Goal: Task Accomplishment & Management: Complete application form

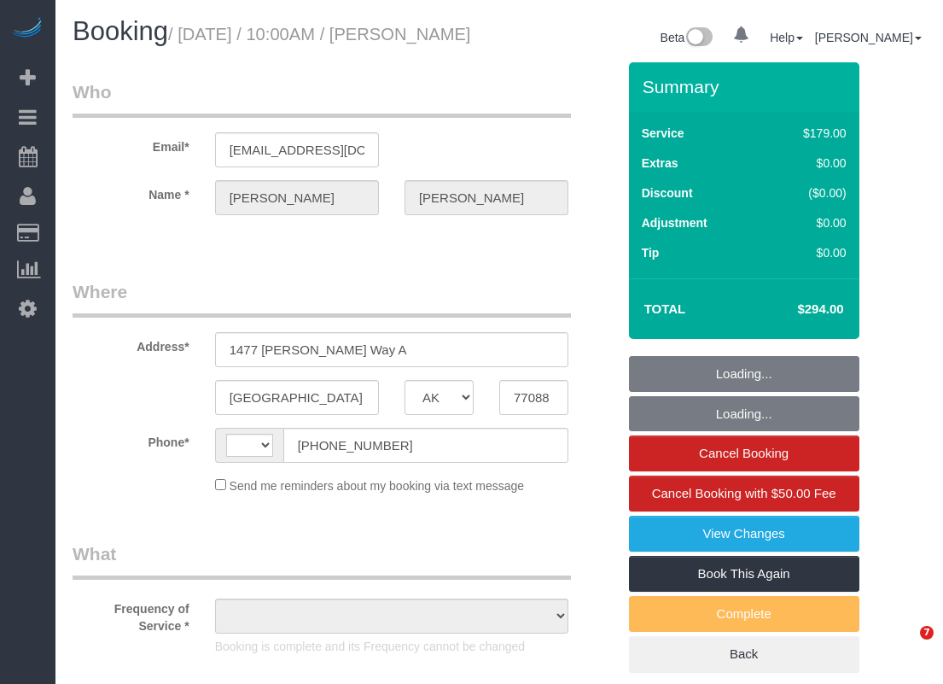
select select "[GEOGRAPHIC_DATA]"
select select "string:fspay-513aab91-ade2-4e36-ad03-97c1767b1fd3"
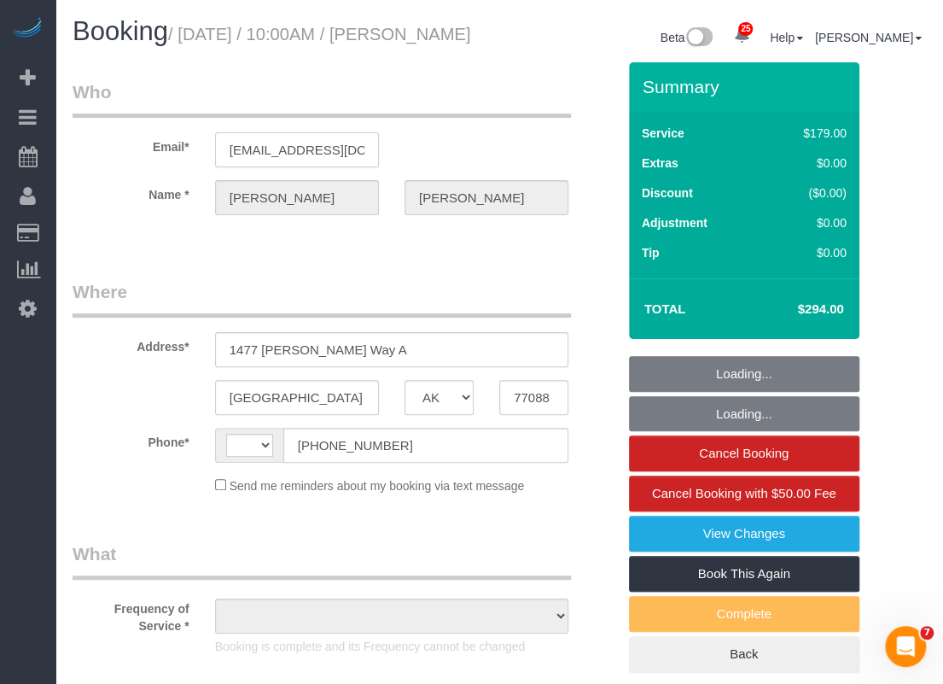
click at [289, 167] on input "graceinvestmentsllc@gmail.com" at bounding box center [297, 149] width 164 height 35
select select "string:US"
click at [289, 167] on input "graceinvestmentsllc@gmail.com" at bounding box center [297, 149] width 164 height 35
select select "object:894"
click at [289, 167] on input "graceinvestmentsllc@gmail.com" at bounding box center [297, 149] width 164 height 35
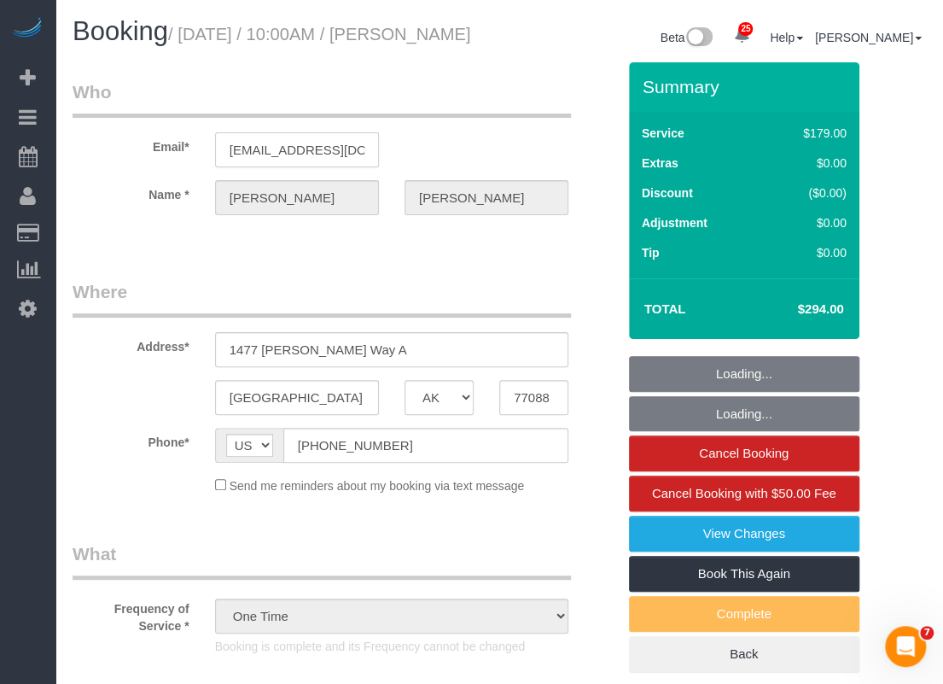
select select "3"
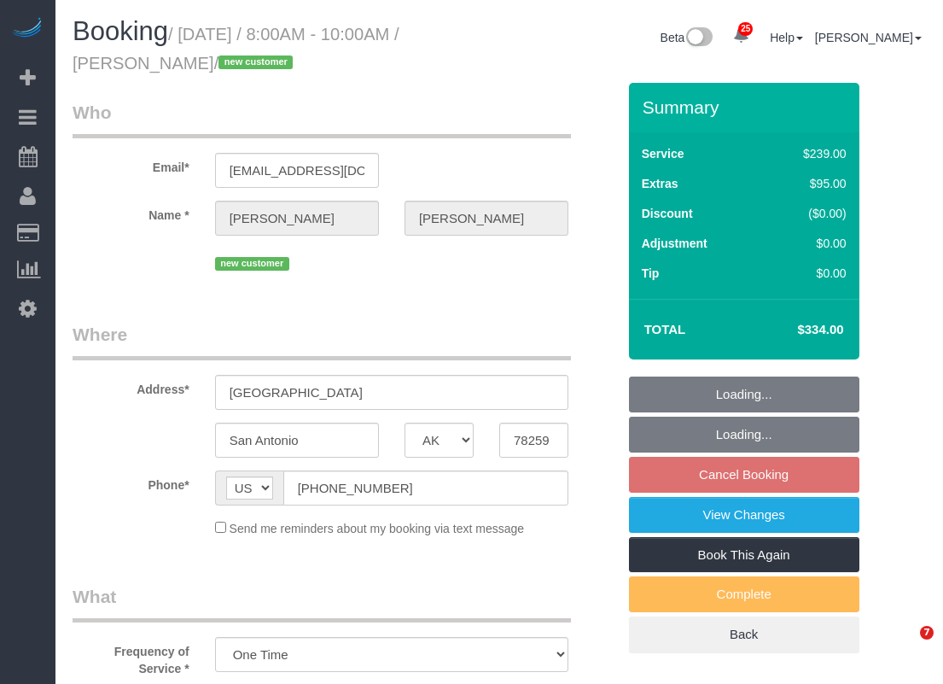
select select "[GEOGRAPHIC_DATA]"
select select "3"
select select "object:883"
select select "spot26"
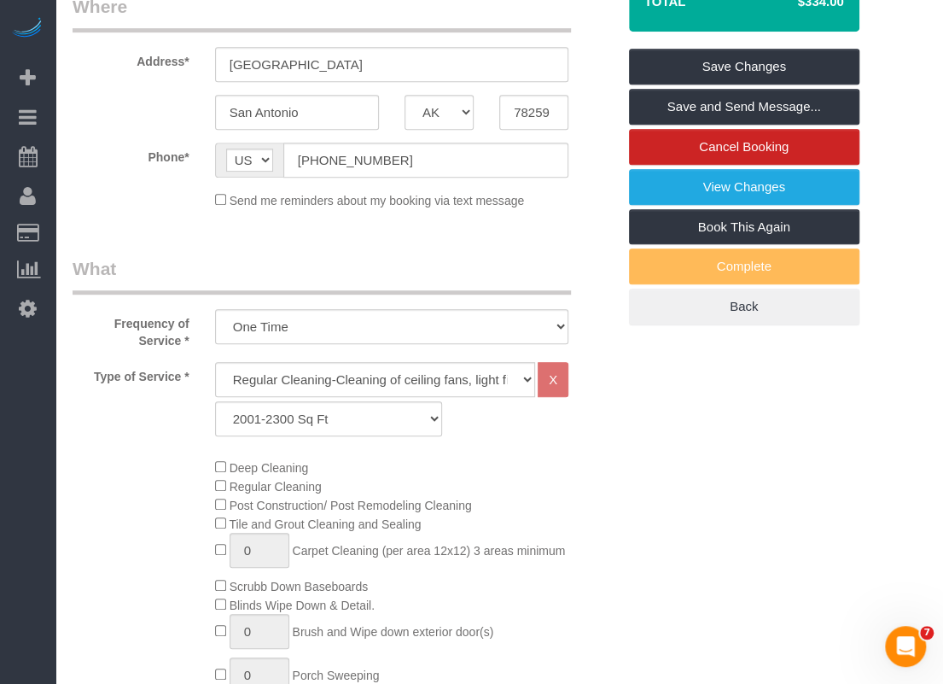
scroll to position [85, 0]
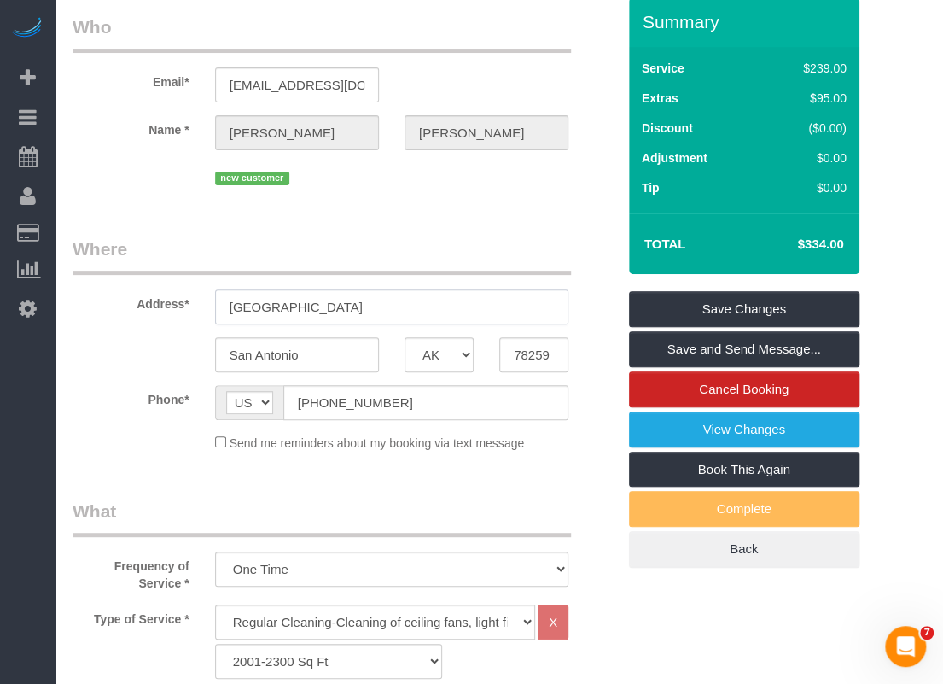
click at [393, 309] on input "4006 River Falls" at bounding box center [391, 306] width 353 height 35
click at [409, 393] on input "(949) 798-9570" at bounding box center [425, 402] width 285 height 35
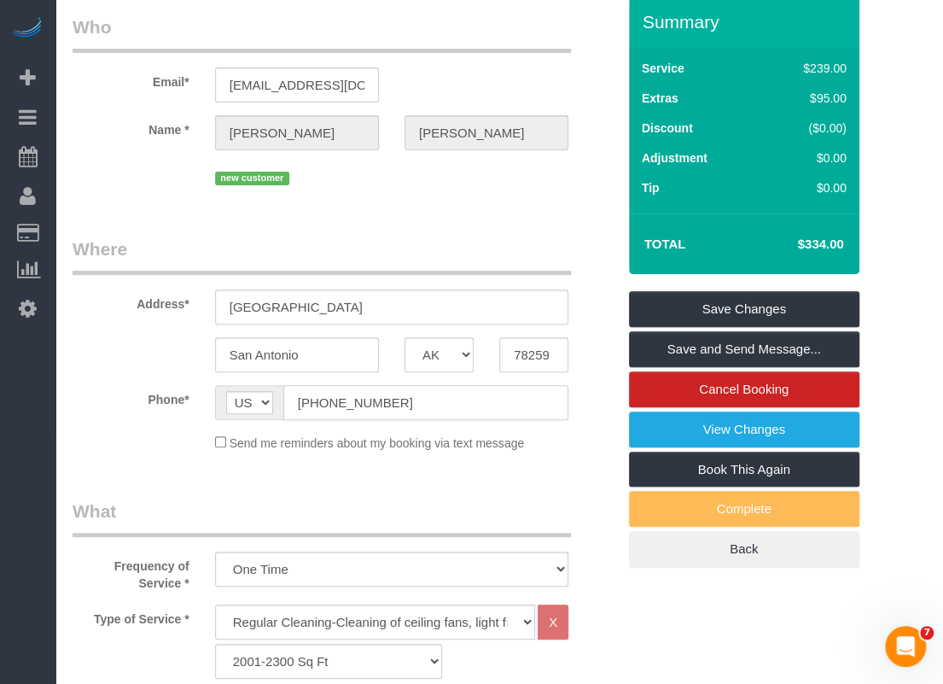
click at [409, 393] on input "(949) 798-9570" at bounding box center [425, 402] width 285 height 35
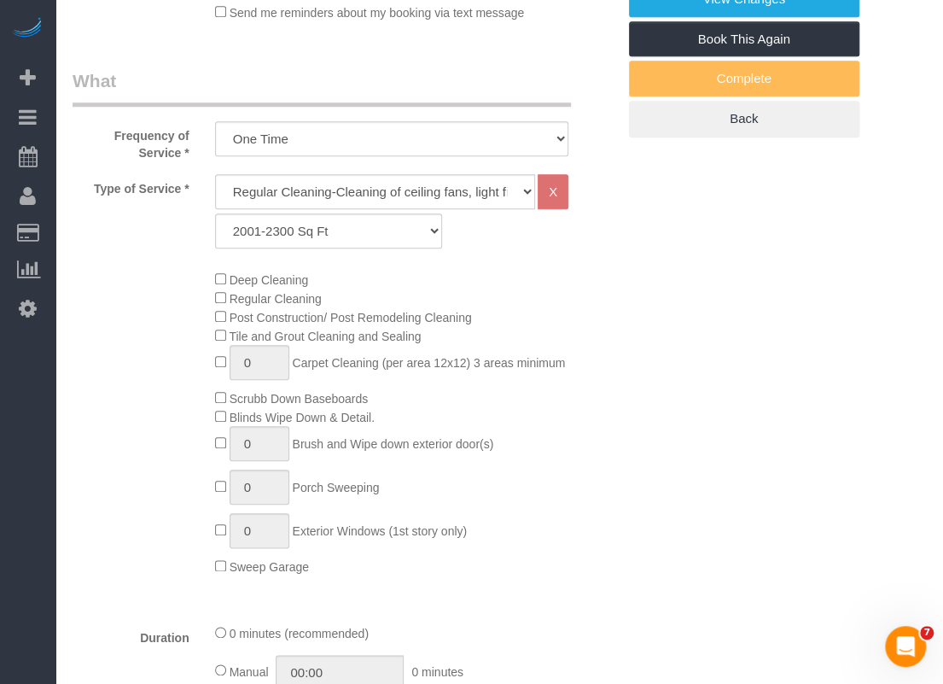
scroll to position [0, 0]
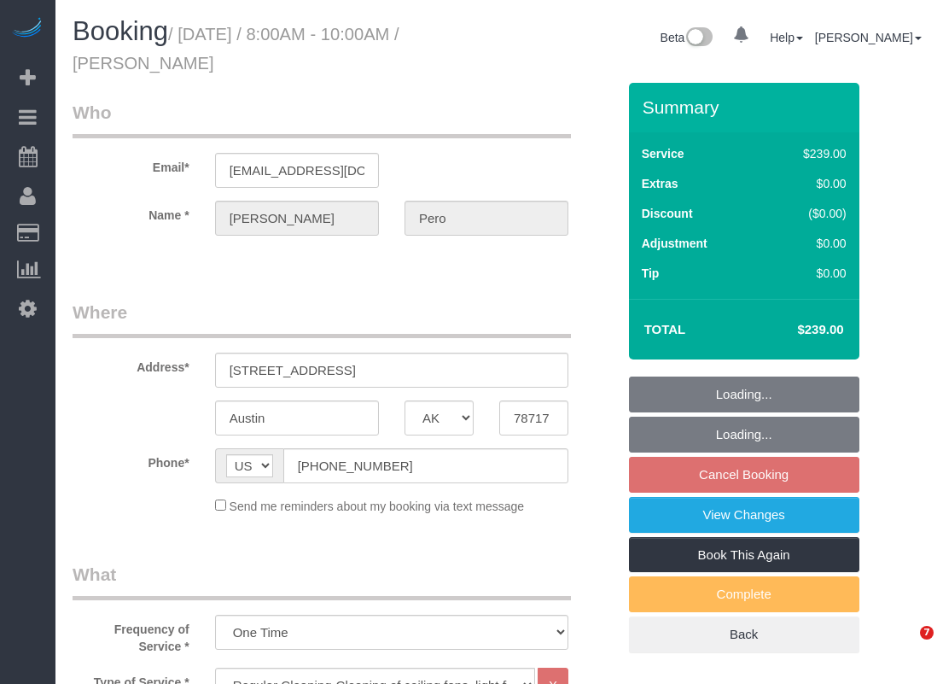
select select "[GEOGRAPHIC_DATA]"
select select "3"
select select "object:874"
select select "spot26"
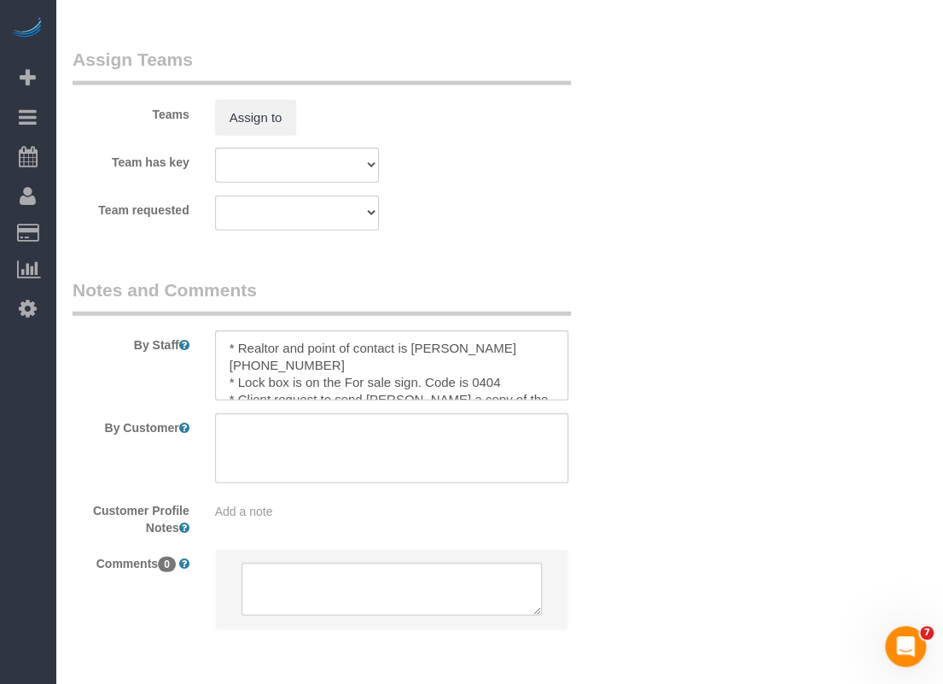
scroll to position [1774, 0]
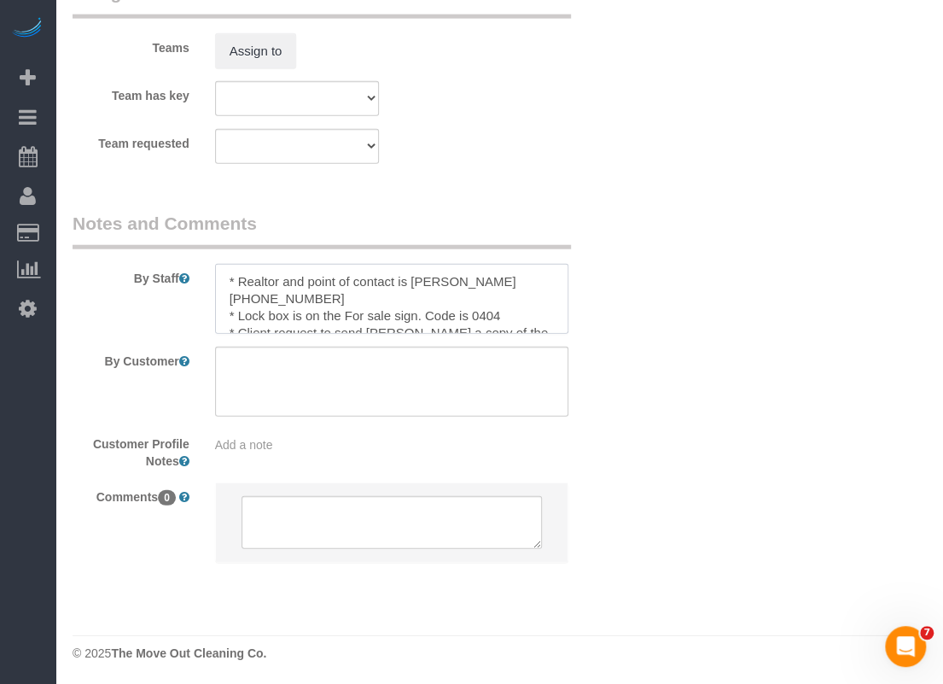
click at [411, 279] on textarea at bounding box center [391, 299] width 353 height 70
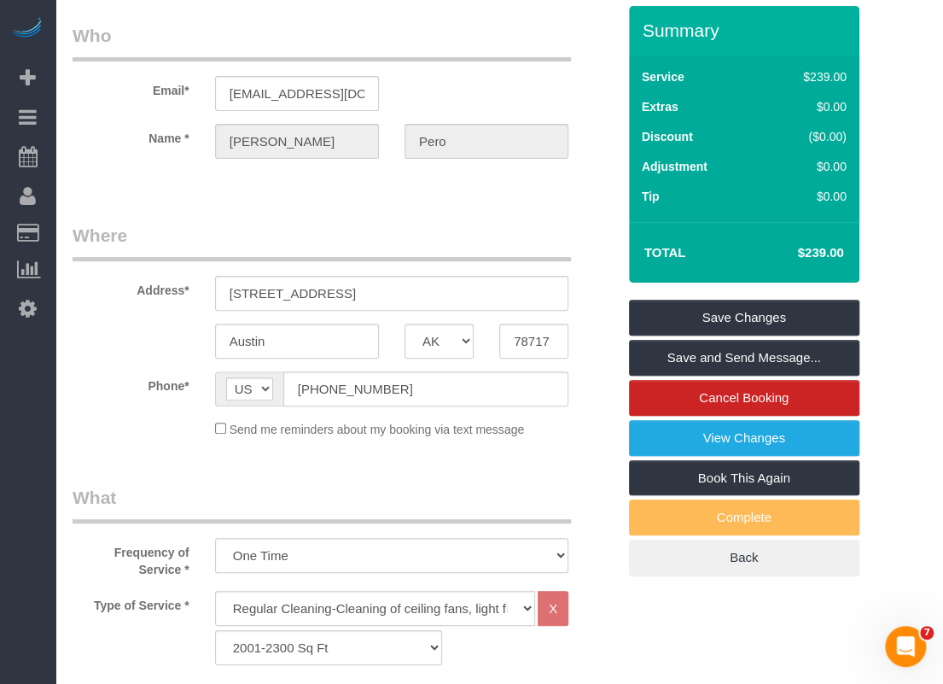
scroll to position [0, 0]
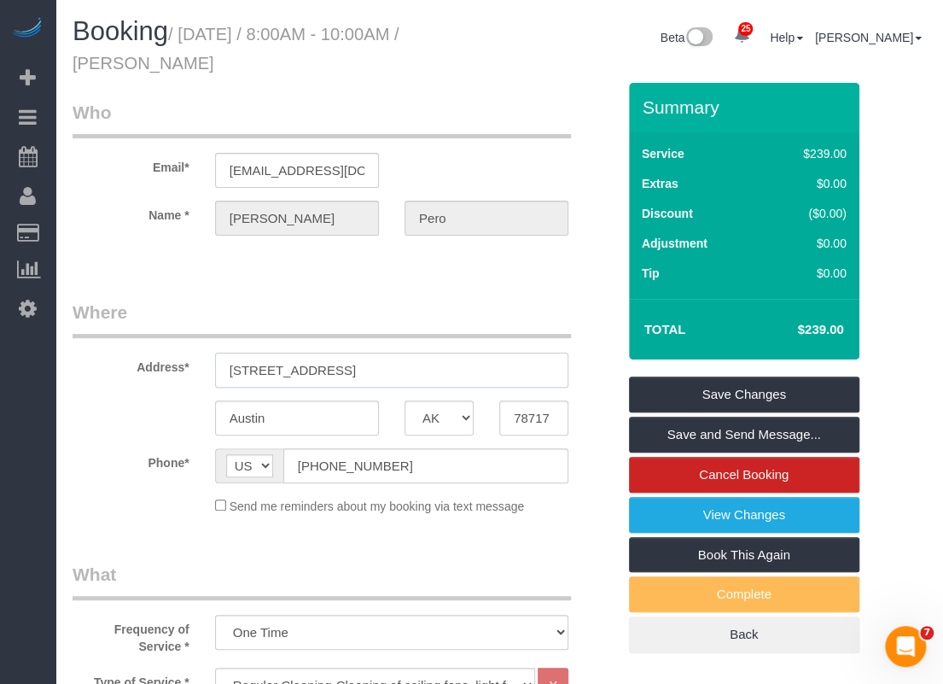
click at [459, 376] on input "14104 Ballycastle Trail" at bounding box center [391, 370] width 353 height 35
click at [456, 376] on input "14104 Ballycastle Trail" at bounding box center [391, 370] width 353 height 35
click at [454, 378] on input "14104 Ballycastle Trail" at bounding box center [391, 370] width 353 height 35
click at [458, 370] on input "14104 Ballycastle Trail" at bounding box center [391, 370] width 353 height 35
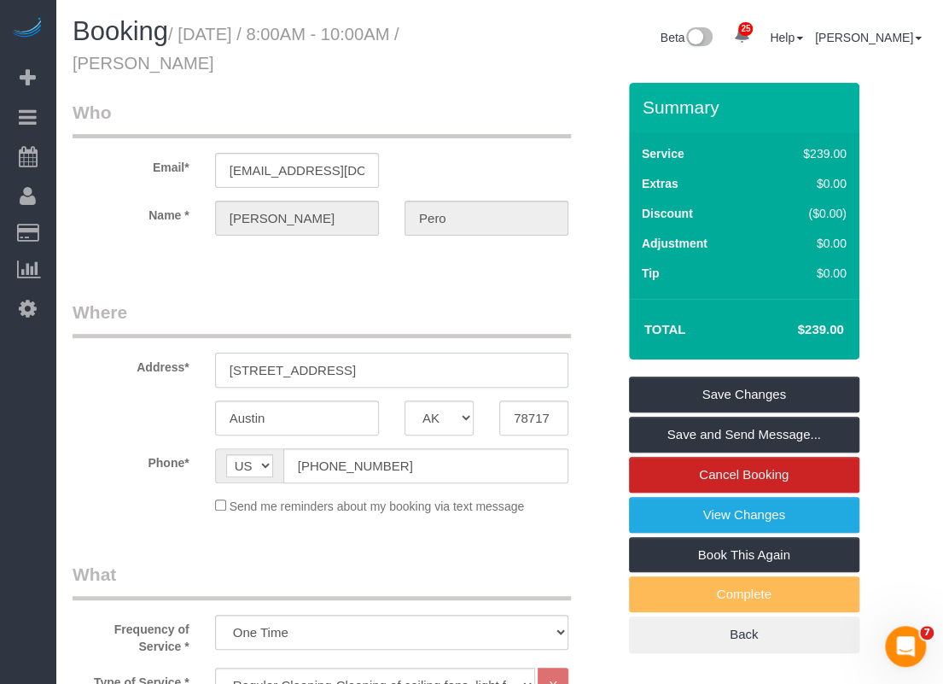
click at [458, 370] on input "14104 Ballycastle Trail" at bounding box center [391, 370] width 353 height 35
click at [448, 476] on input "(512) 745-1221" at bounding box center [425, 465] width 285 height 35
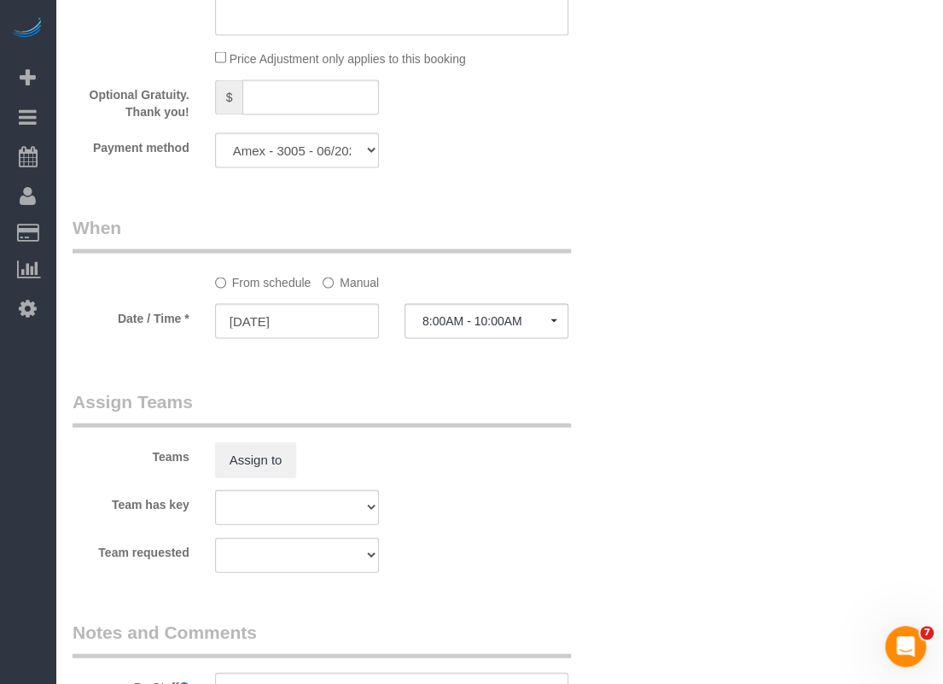
scroll to position [1774, 0]
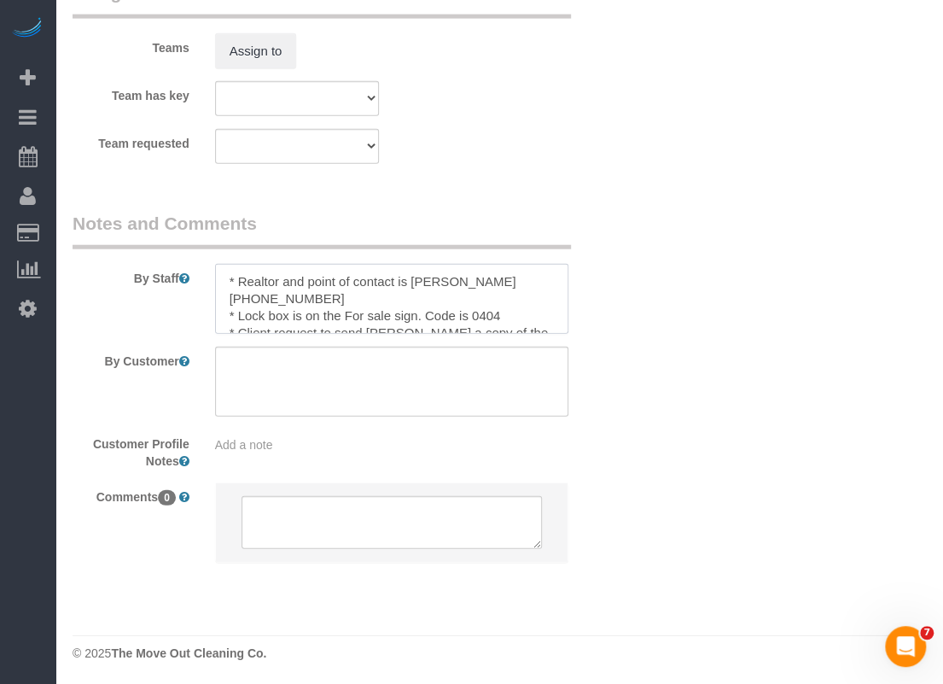
drag, startPoint x: 331, startPoint y: 298, endPoint x: 225, endPoint y: 297, distance: 106.7
click at [225, 297] on textarea at bounding box center [391, 299] width 353 height 70
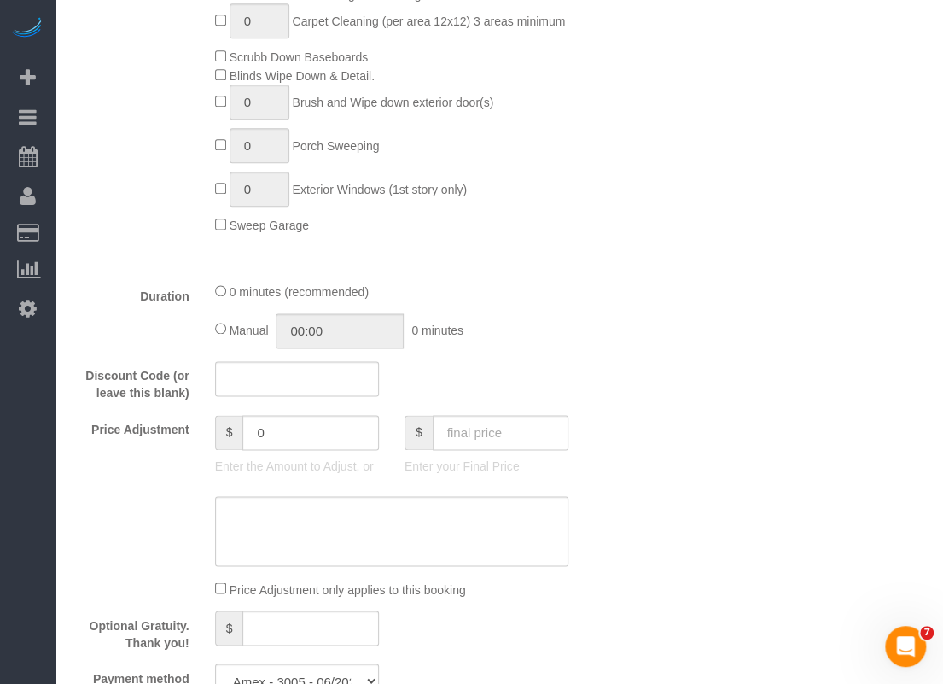
scroll to position [237, 0]
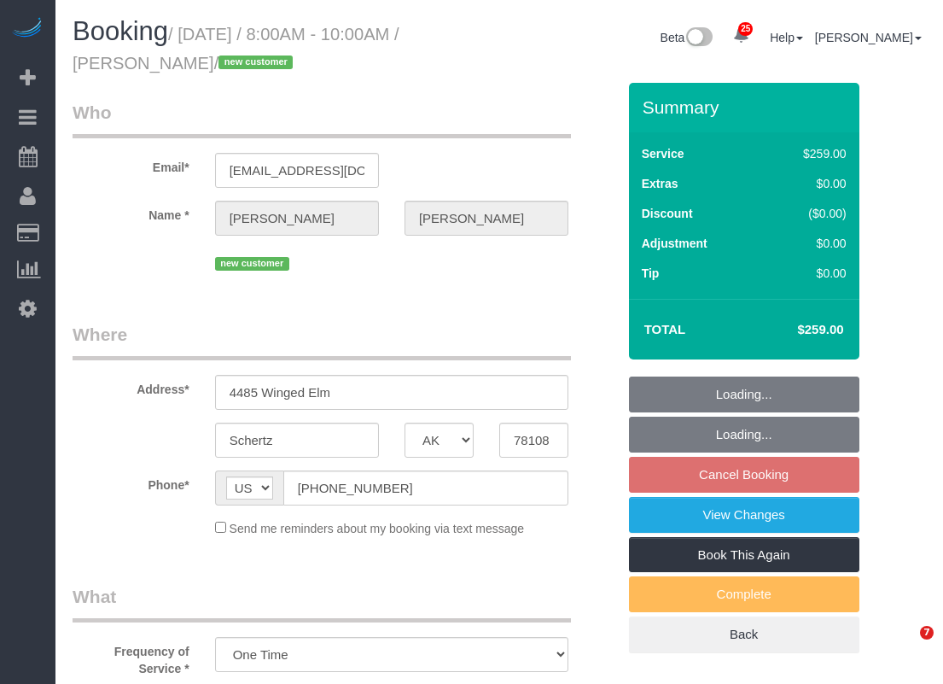
select select "[GEOGRAPHIC_DATA]"
select select "3"
select select "object:883"
select select "spot26"
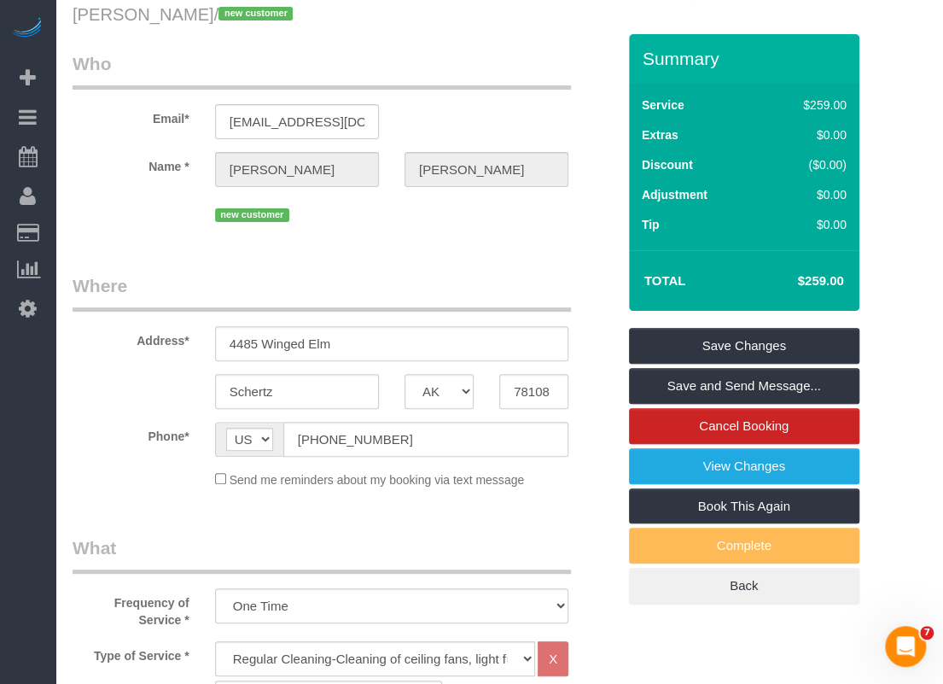
scroll to position [85, 0]
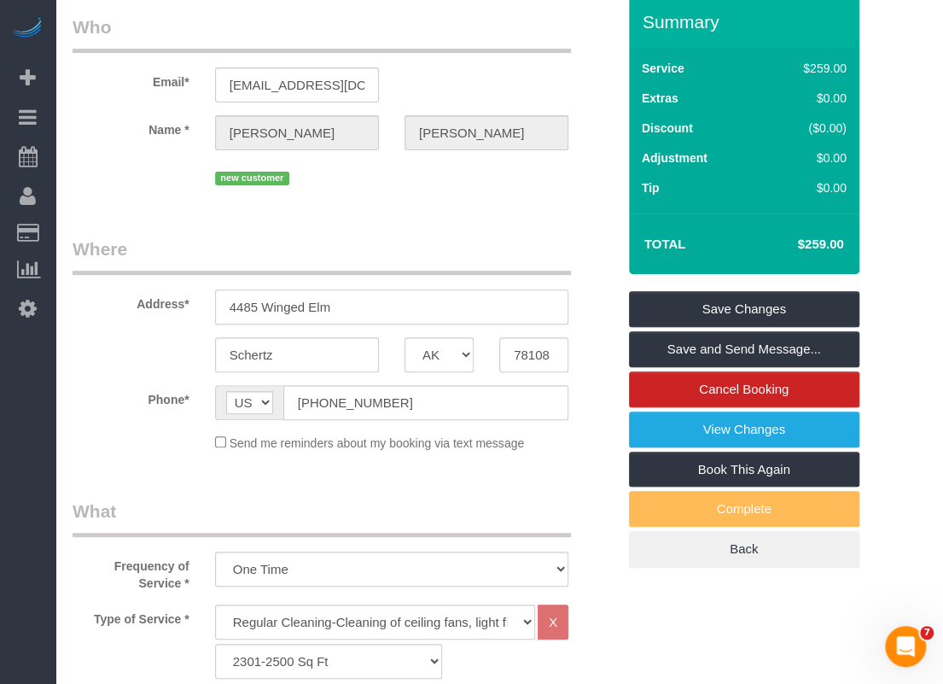
click at [487, 312] on input "4485 Winged Elm" at bounding box center [391, 306] width 353 height 35
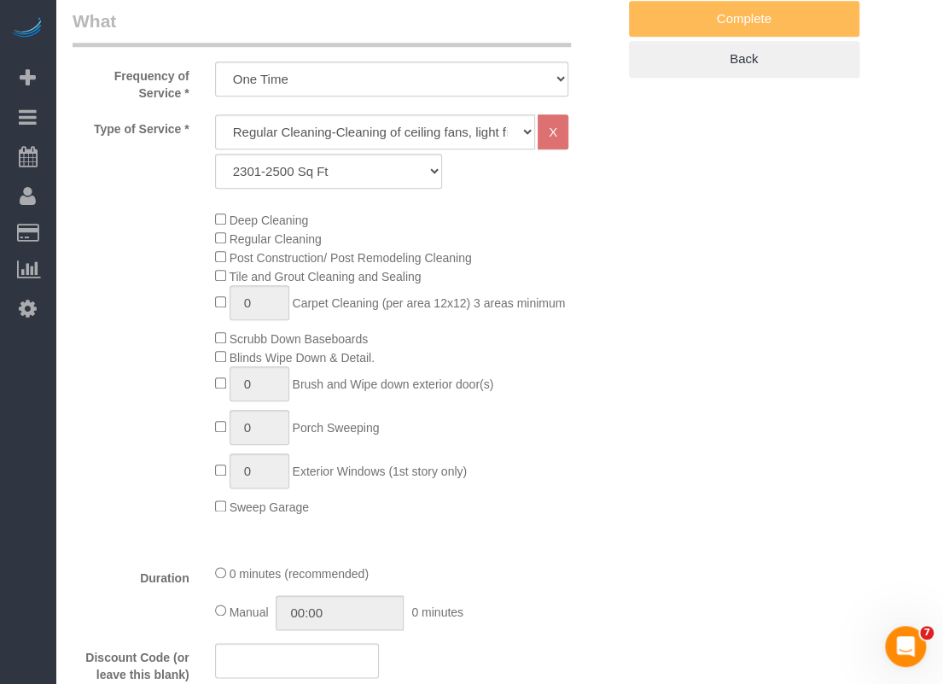
scroll to position [256, 0]
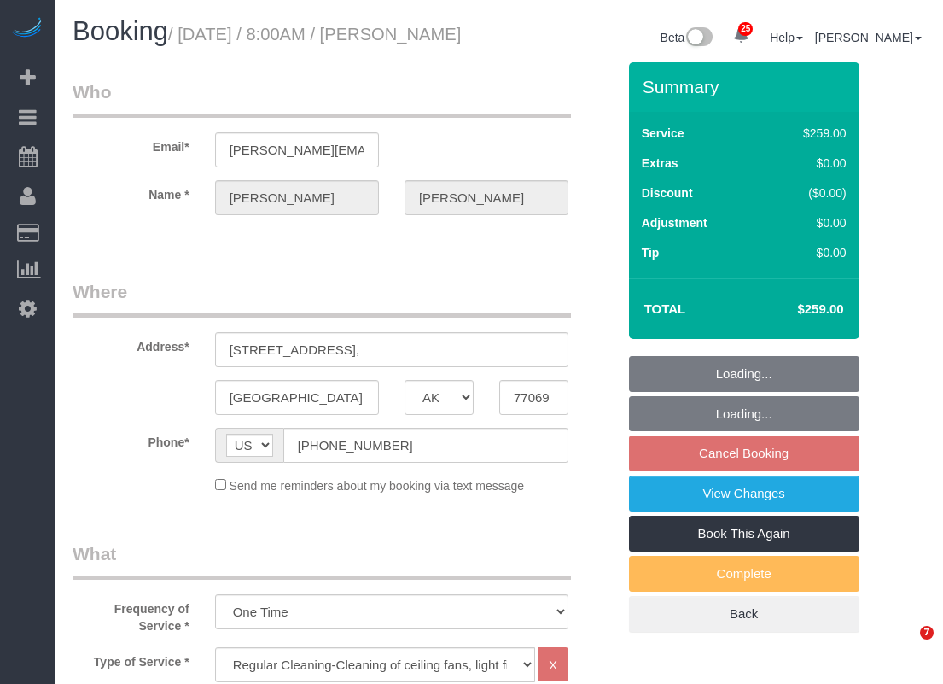
select select "[GEOGRAPHIC_DATA]"
select select "3"
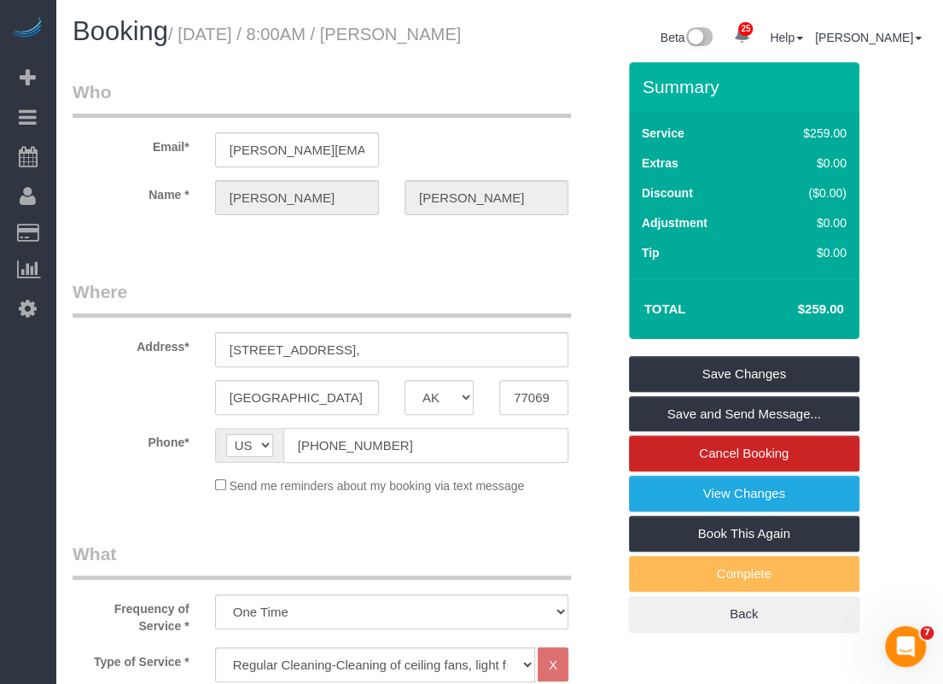
click at [394, 450] on input "(281) 772-5101" at bounding box center [425, 445] width 285 height 35
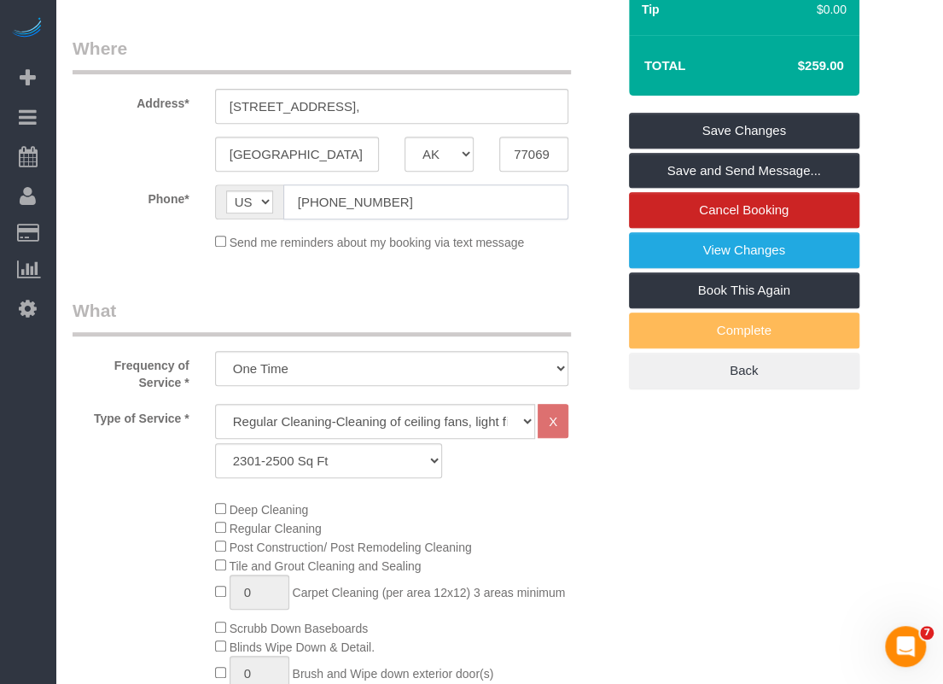
scroll to position [256, 0]
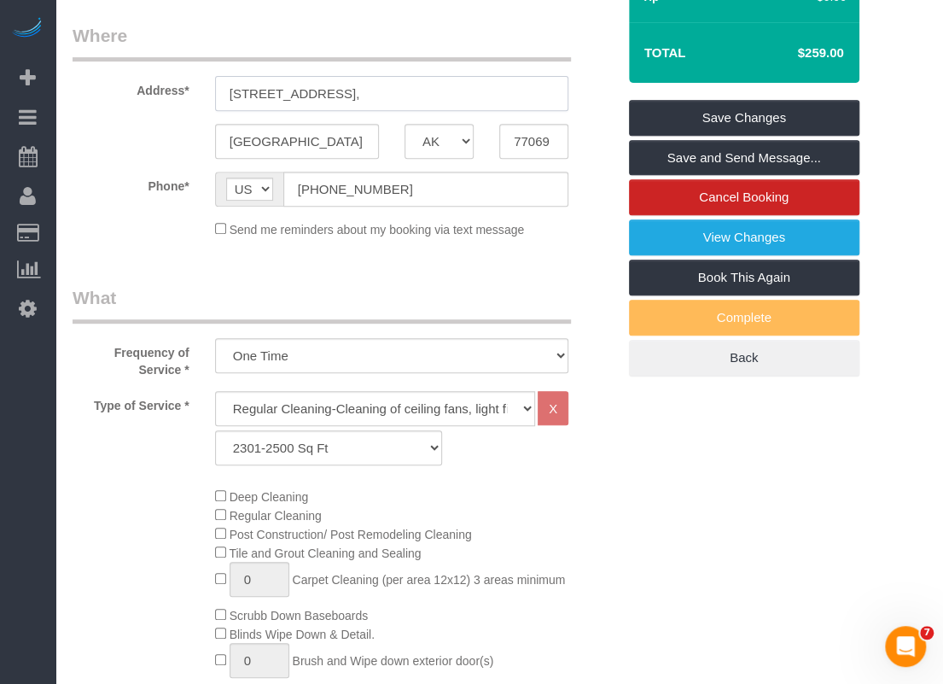
click at [374, 86] on input "123 Marble Staff Ct," at bounding box center [391, 93] width 353 height 35
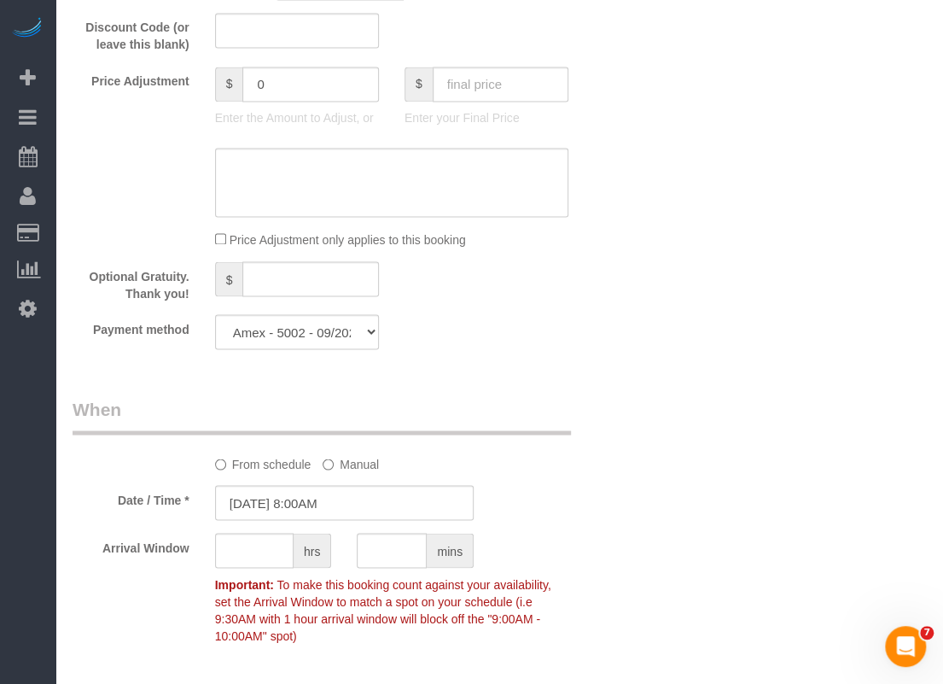
scroll to position [1195, 0]
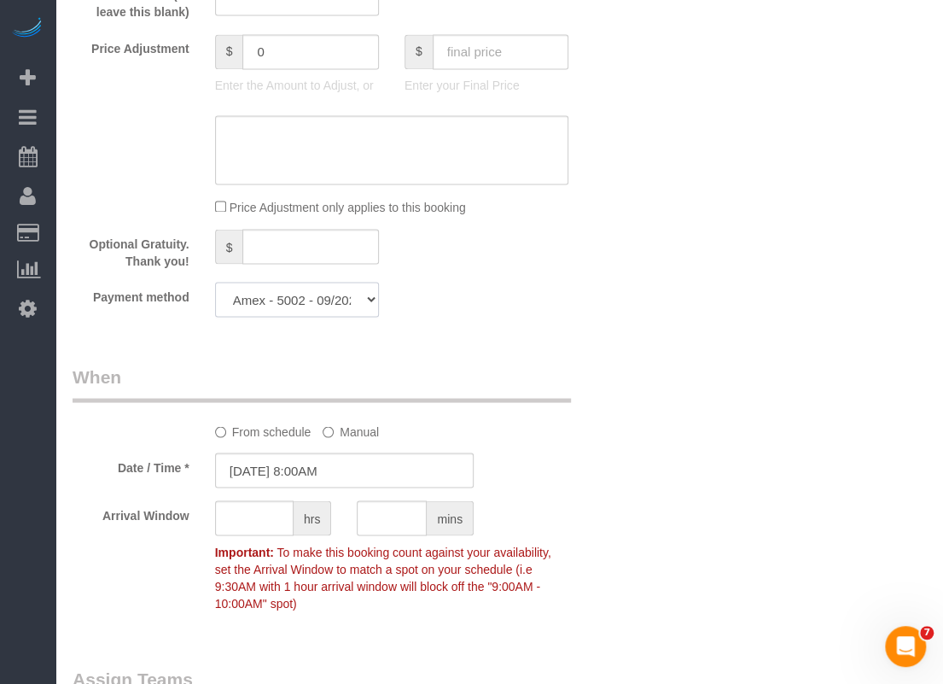
click at [354, 306] on select "Amex - 5002 - 09/2029 (Default) Add Credit Card ─────────────── Cash Check Payp…" at bounding box center [297, 299] width 164 height 35
click at [481, 258] on div "Optional Gratuity. Thank you! $" at bounding box center [344, 249] width 569 height 40
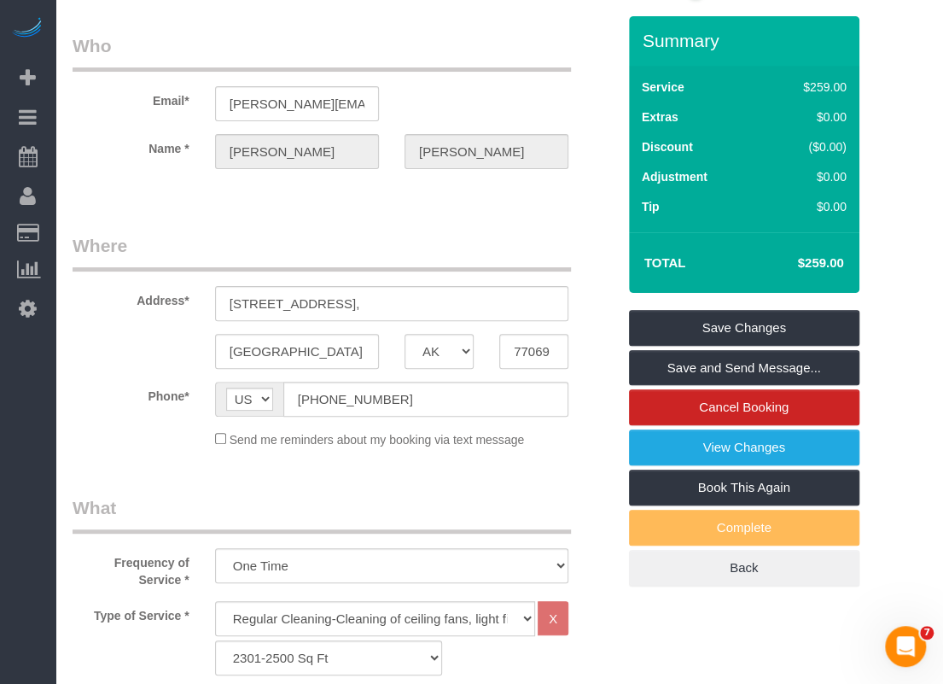
scroll to position [0, 0]
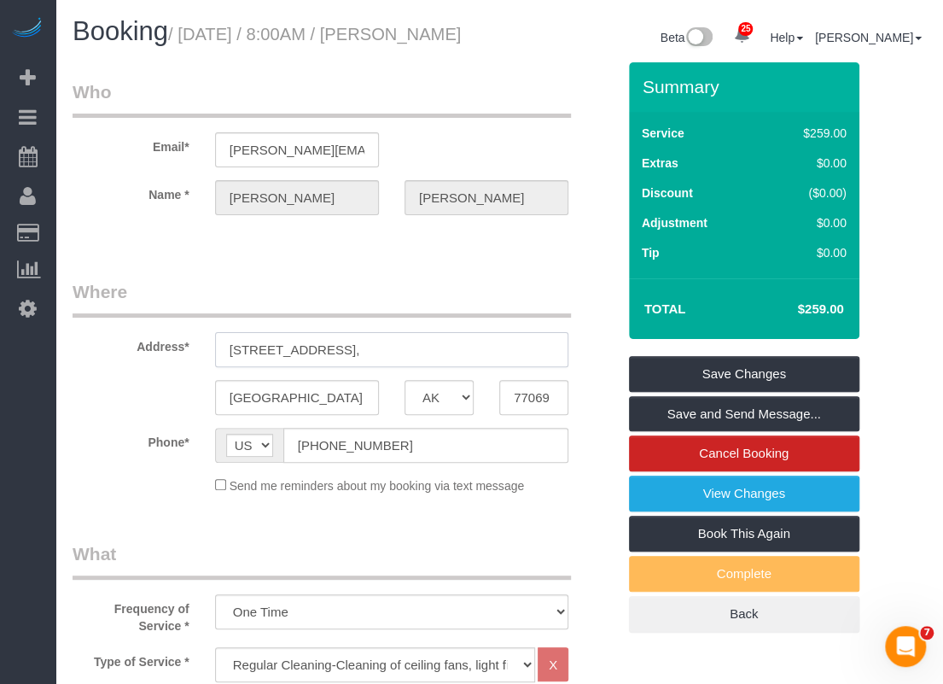
click at [374, 342] on input "123 Marble Staff Ct," at bounding box center [391, 349] width 353 height 35
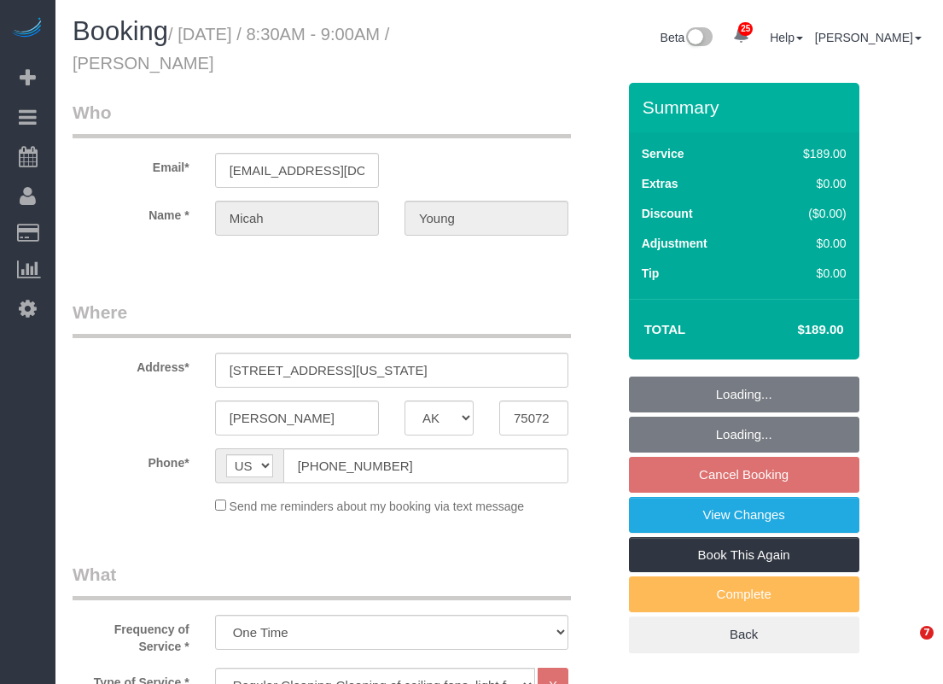
select select "[GEOGRAPHIC_DATA]"
select select "3"
select select "string:fspay-3a629f40-69df-44c4-924e-8672184238a3"
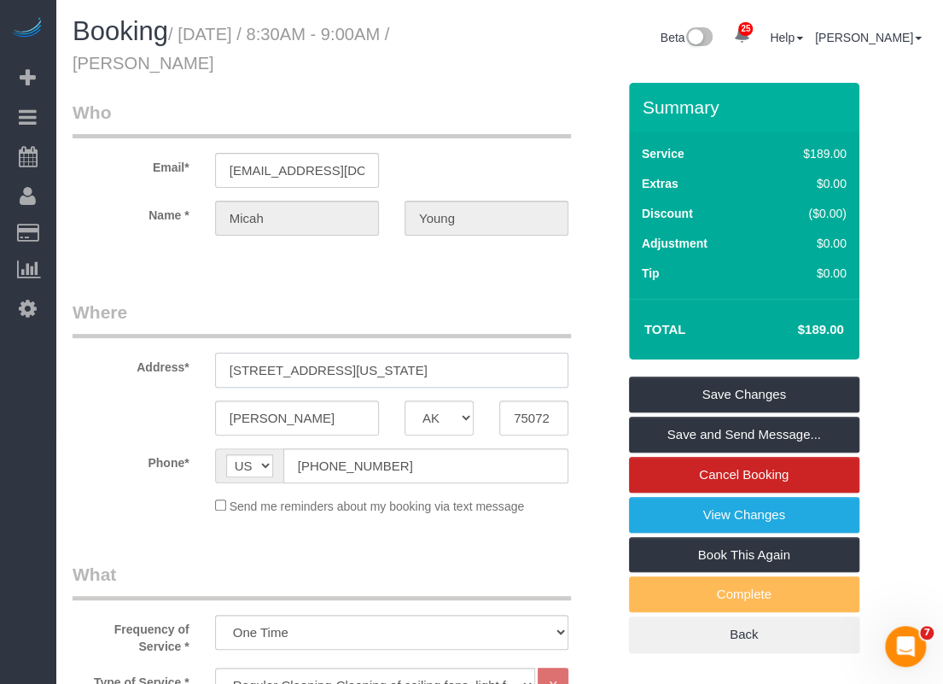
click at [466, 360] on input "575 S Virginia Hills Dr, 403" at bounding box center [391, 370] width 353 height 35
click at [405, 467] on input "(832) 776-7175" at bounding box center [425, 465] width 285 height 35
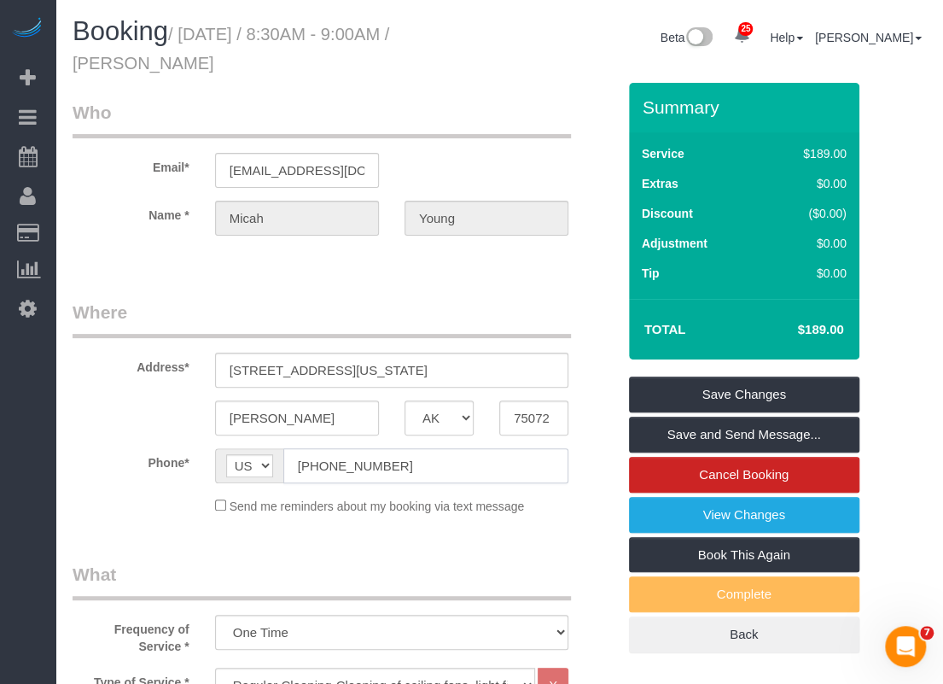
click at [405, 467] on input "(832) 776-7175" at bounding box center [425, 465] width 285 height 35
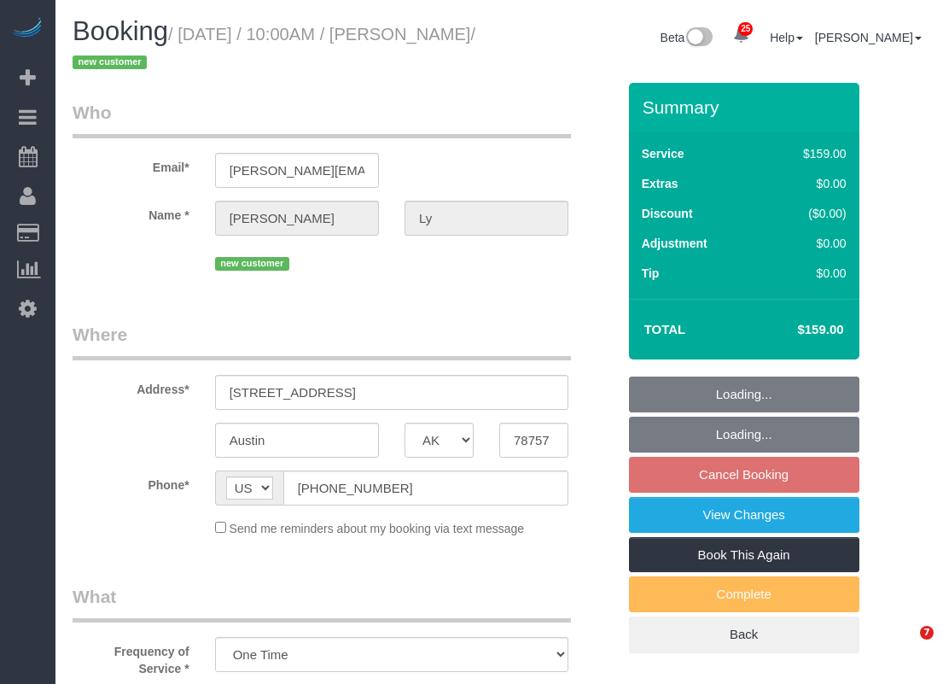
select select "[GEOGRAPHIC_DATA]"
select select "3"
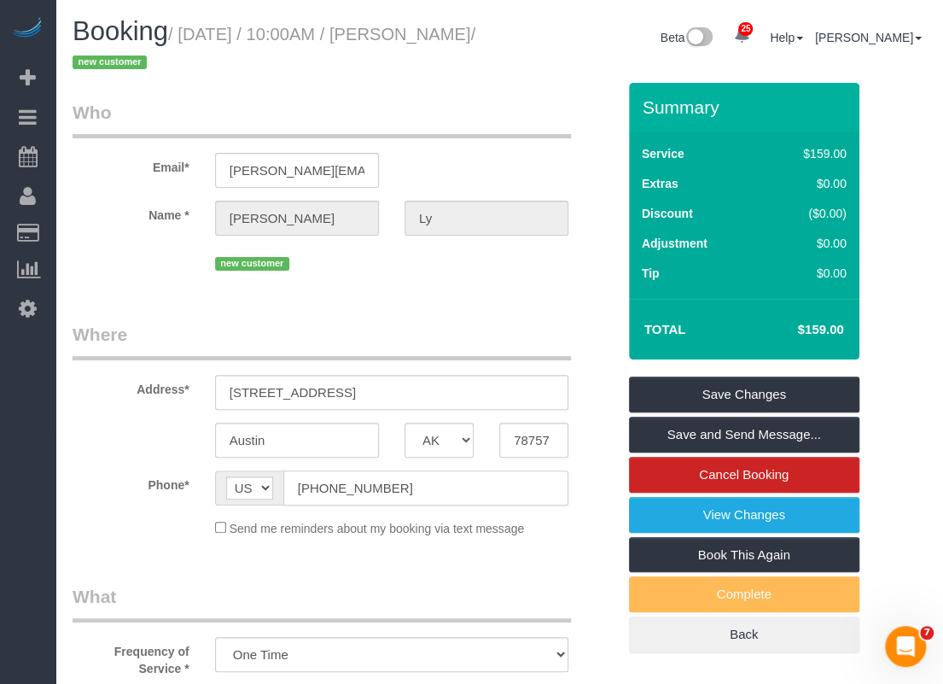
click at [413, 491] on input "[PHONE_NUMBER]" at bounding box center [425, 487] width 285 height 35
click at [447, 383] on input "[STREET_ADDRESS]" at bounding box center [391, 392] width 353 height 35
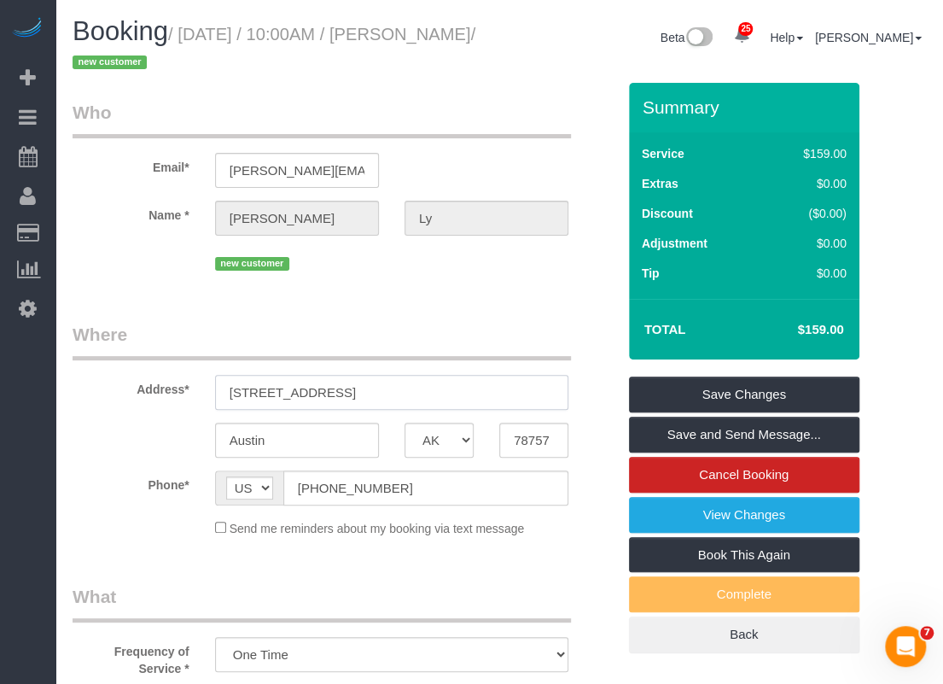
click at [447, 383] on input "[STREET_ADDRESS]" at bounding box center [391, 392] width 353 height 35
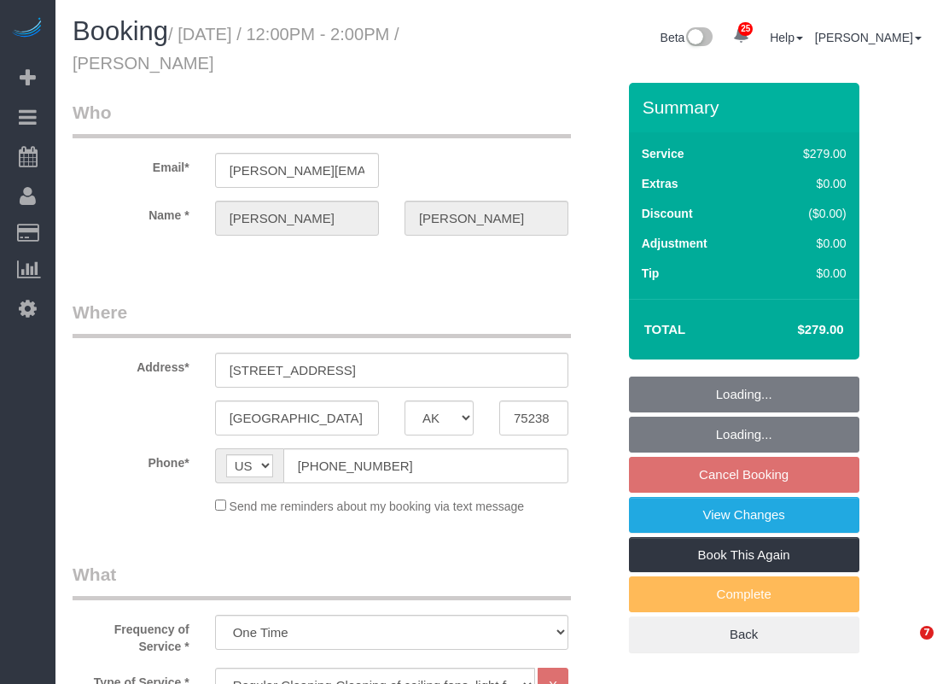
select select "[GEOGRAPHIC_DATA]"
select select "3"
select select "string:fspay-520f8c28-585f-465e-b524-026d8e7e7dd8"
select select "spot28"
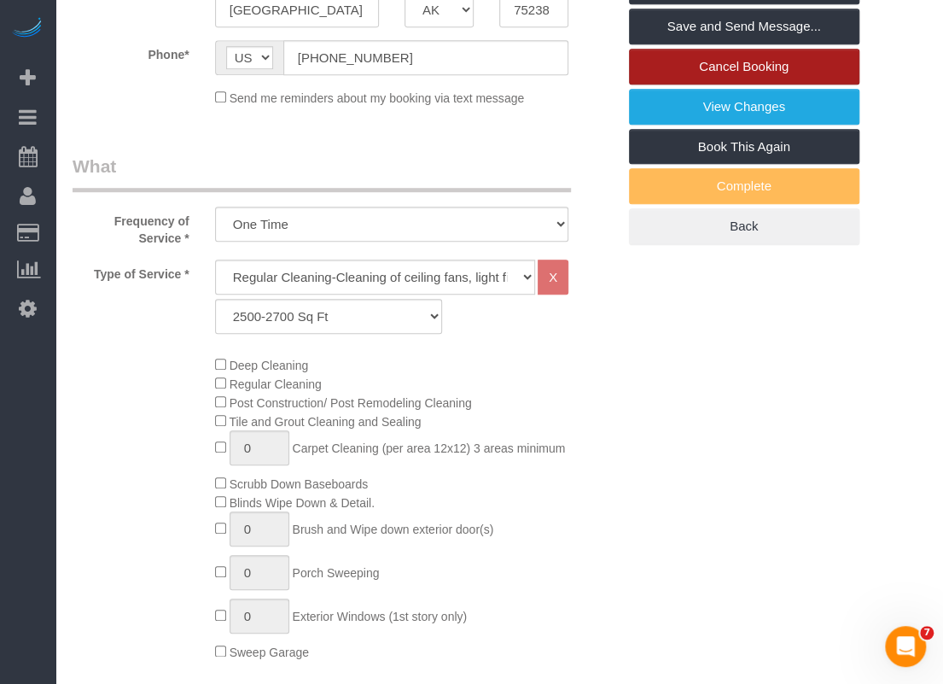
scroll to position [152, 0]
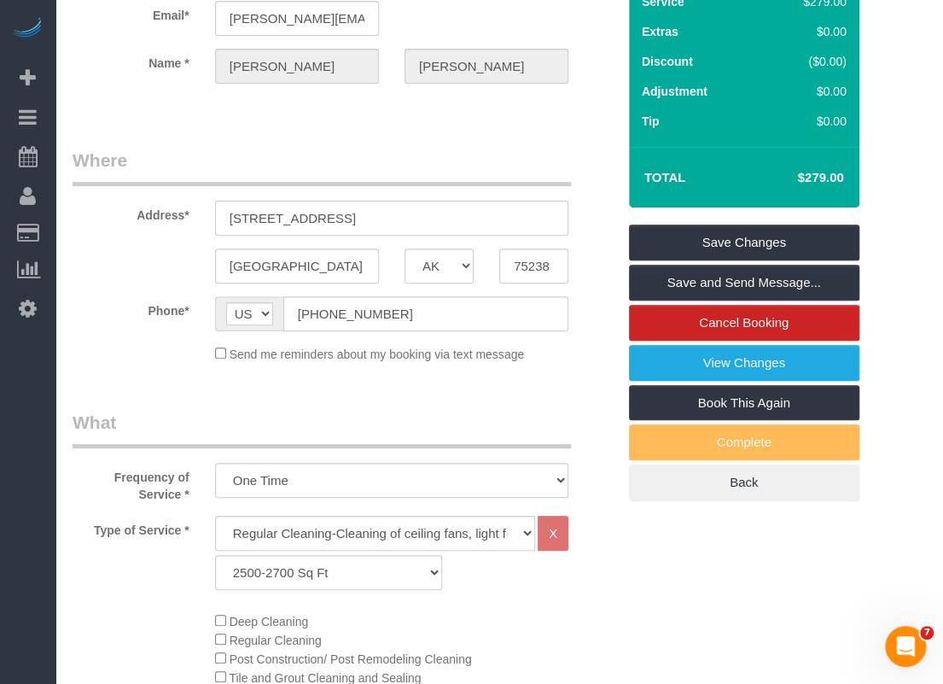
click at [396, 219] on input "9319 Chiswell Rd." at bounding box center [391, 218] width 353 height 35
click at [397, 219] on input "9319 Chiswell Rd." at bounding box center [391, 218] width 353 height 35
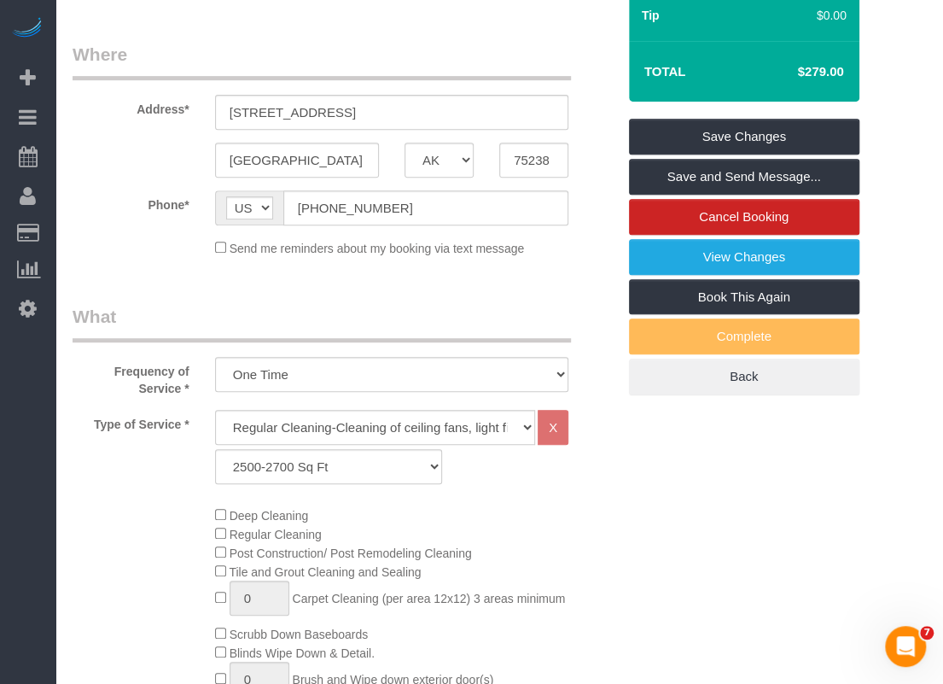
scroll to position [0, 0]
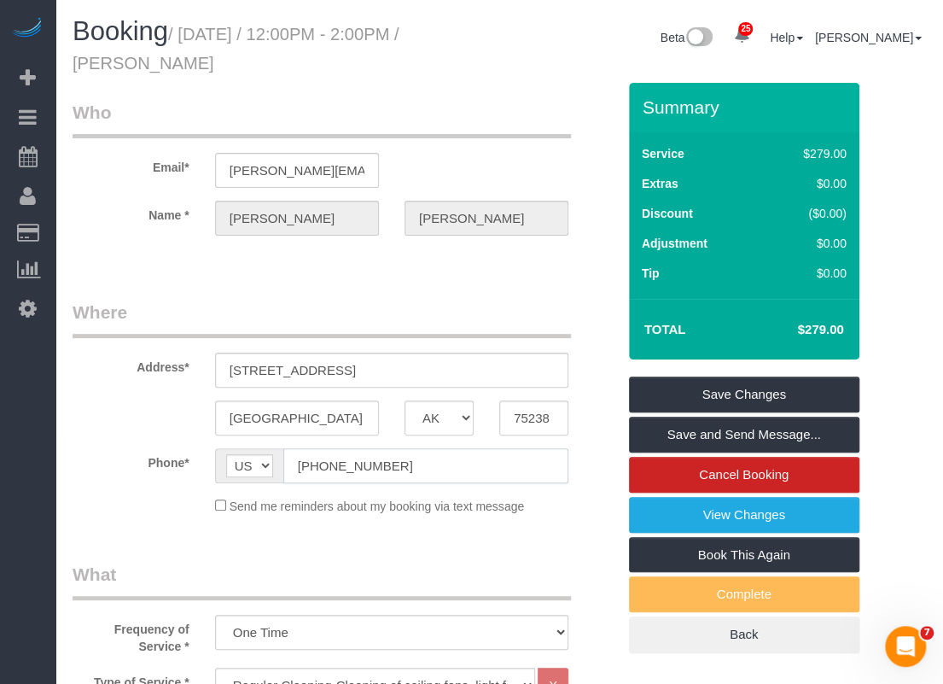
click at [398, 464] on input "(214) 912-0203" at bounding box center [425, 465] width 285 height 35
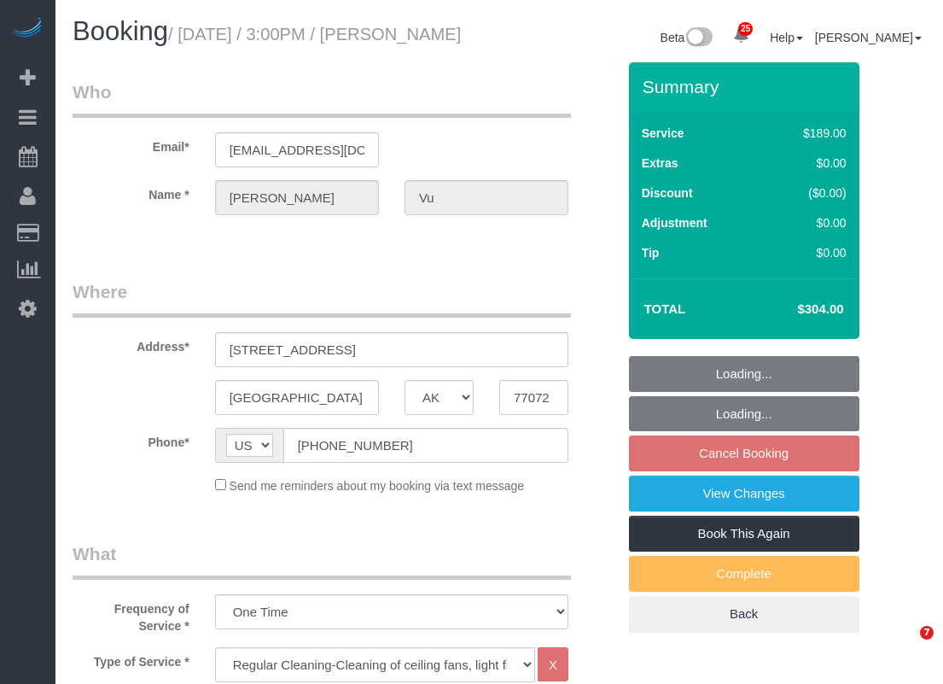
select select "[GEOGRAPHIC_DATA]"
select select "3"
select select "string:fspay-33bb6296-7f5e-4153-975e-7f53f73b1e0c"
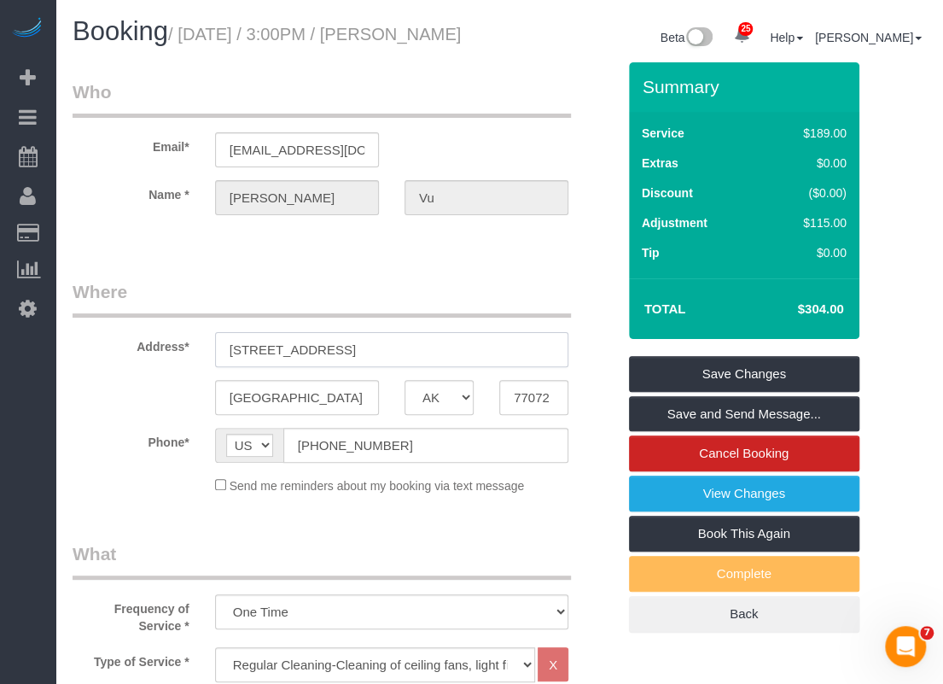
drag, startPoint x: 343, startPoint y: 347, endPoint x: 225, endPoint y: 348, distance: 117.8
click at [225, 348] on input "[STREET_ADDRESS]" at bounding box center [391, 349] width 353 height 35
click at [422, 452] on input "[PHONE_NUMBER]" at bounding box center [425, 445] width 285 height 35
